Goal: Task Accomplishment & Management: Use online tool/utility

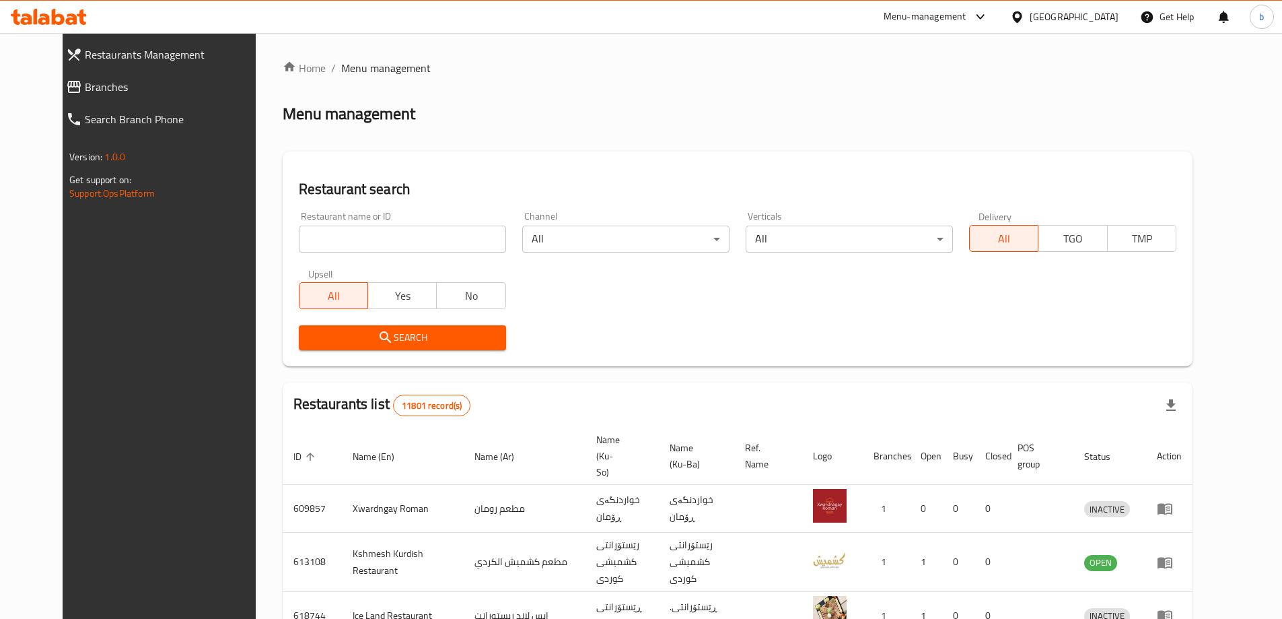
click at [66, 85] on icon at bounding box center [74, 87] width 16 height 16
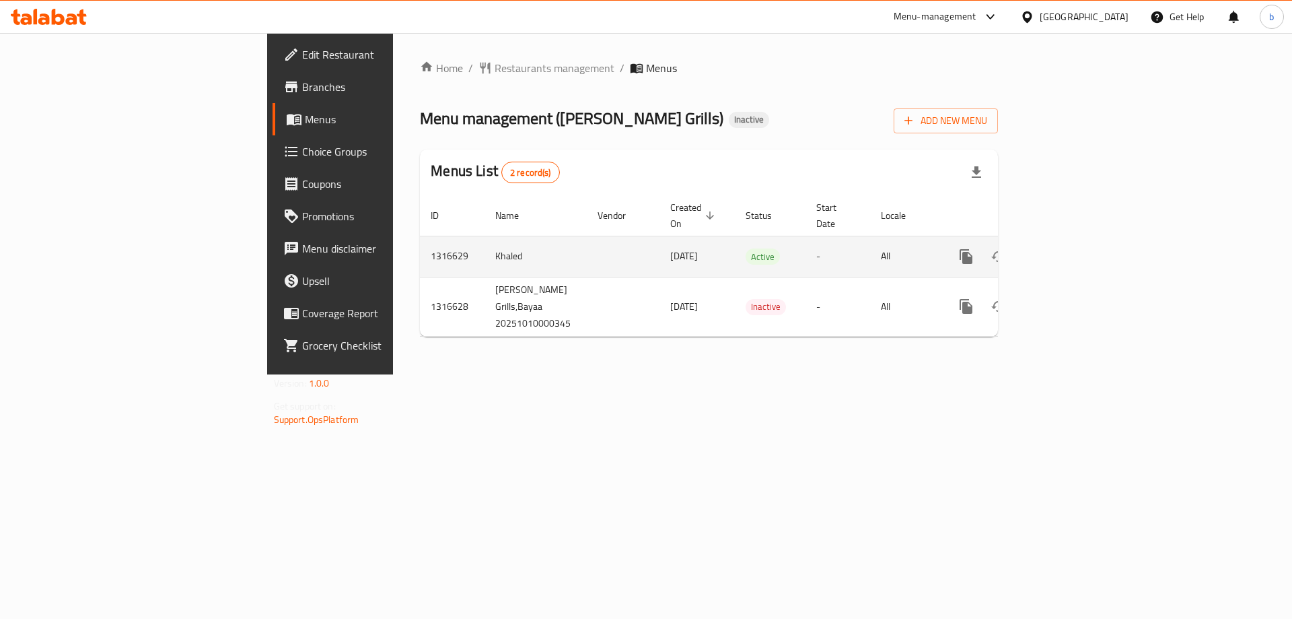
click at [1072, 248] on icon "enhanced table" at bounding box center [1064, 256] width 16 height 16
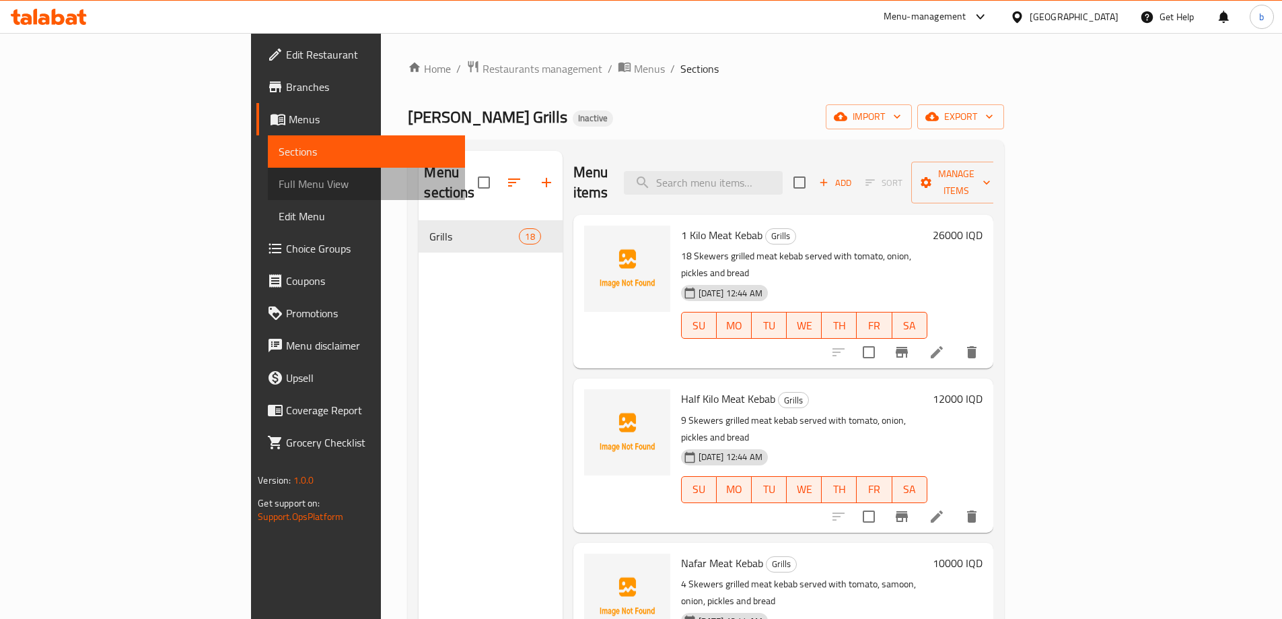
click at [279, 176] on span "Full Menu View" at bounding box center [367, 184] width 176 height 16
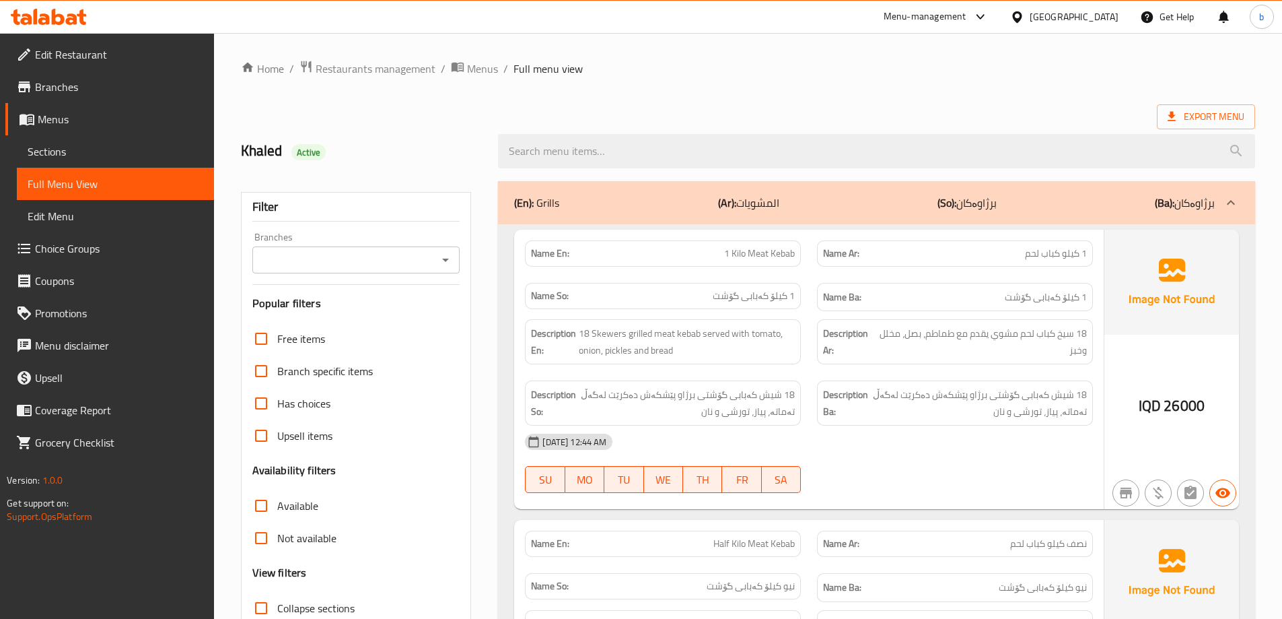
click at [442, 263] on icon "Open" at bounding box center [446, 260] width 16 height 16
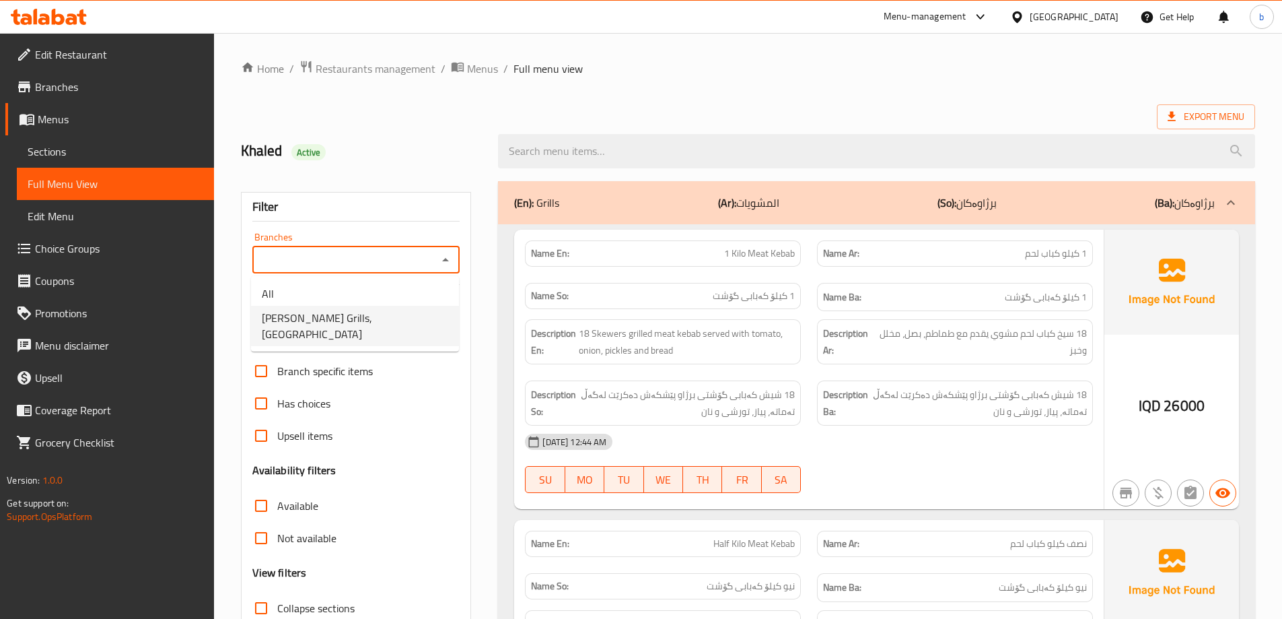
click at [364, 324] on span "[PERSON_NAME] Grills, [GEOGRAPHIC_DATA]" at bounding box center [355, 326] width 186 height 32
type input "[PERSON_NAME] Grills, [GEOGRAPHIC_DATA]"
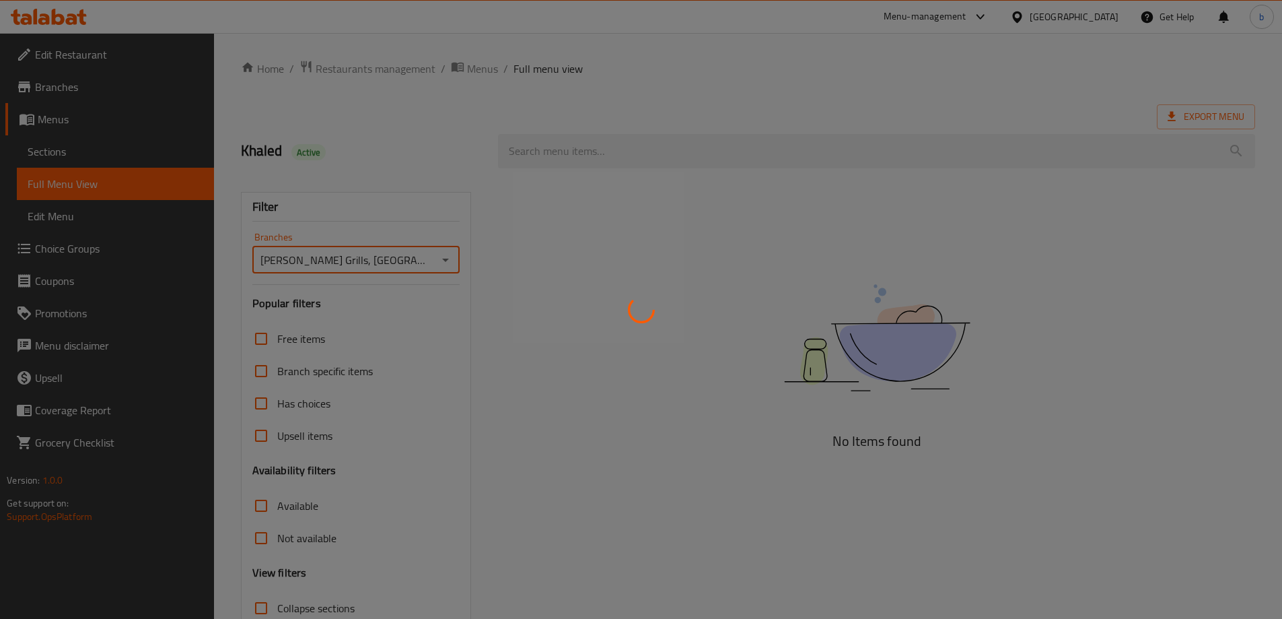
scroll to position [98, 0]
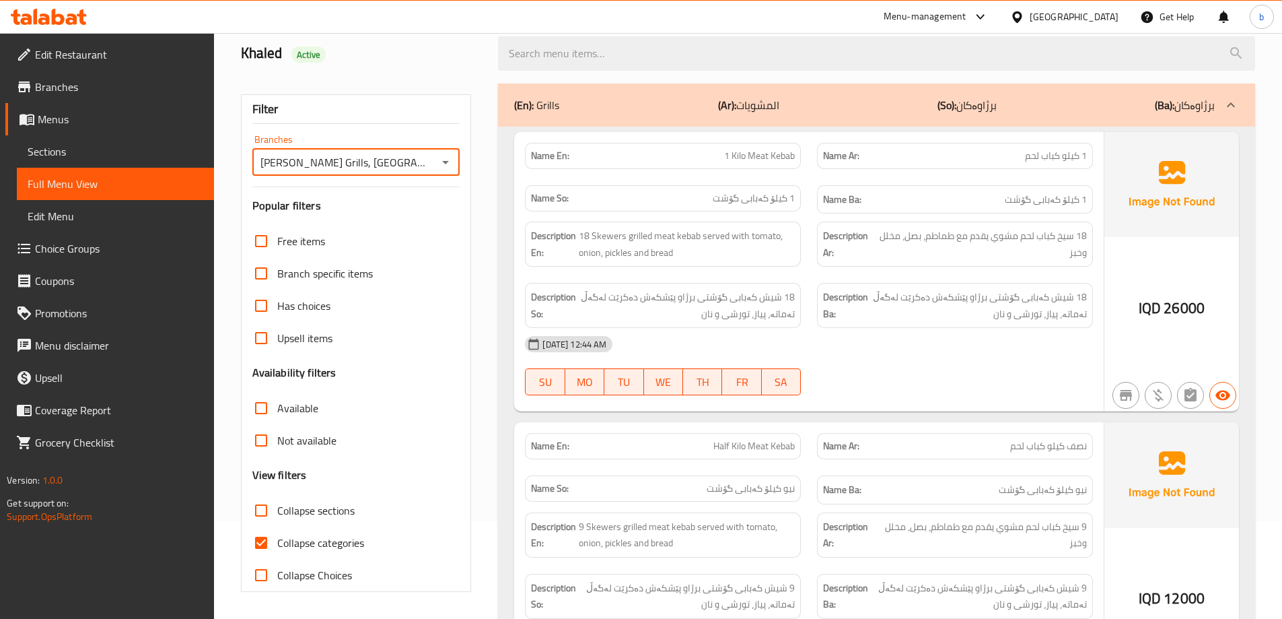
click at [265, 540] on input "Collapse categories" at bounding box center [261, 542] width 32 height 32
checkbox input "false"
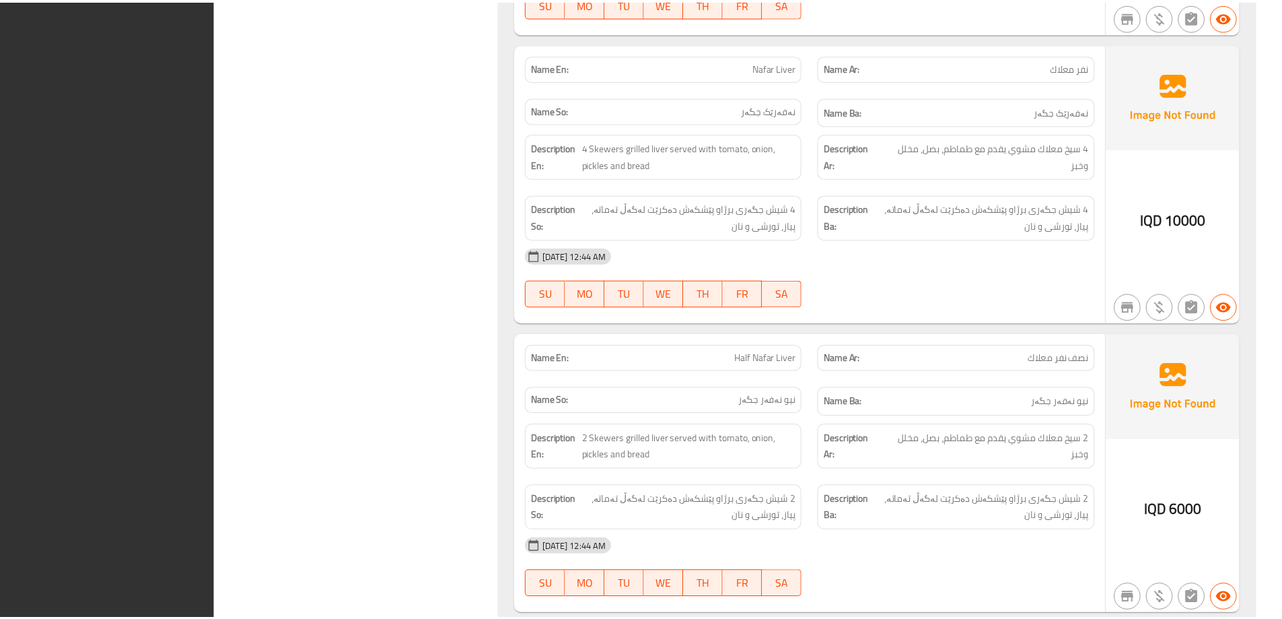
scroll to position [4883, 0]
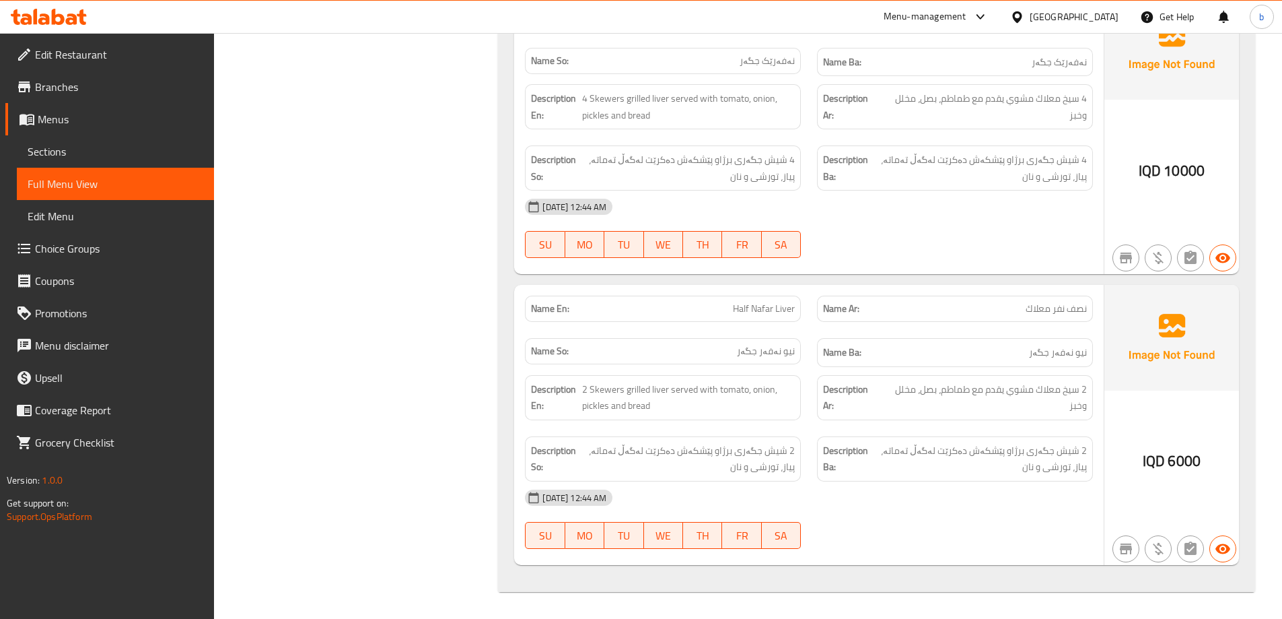
click at [88, 85] on span "Branches" at bounding box center [119, 87] width 168 height 16
